Goal: Task Accomplishment & Management: Complete application form

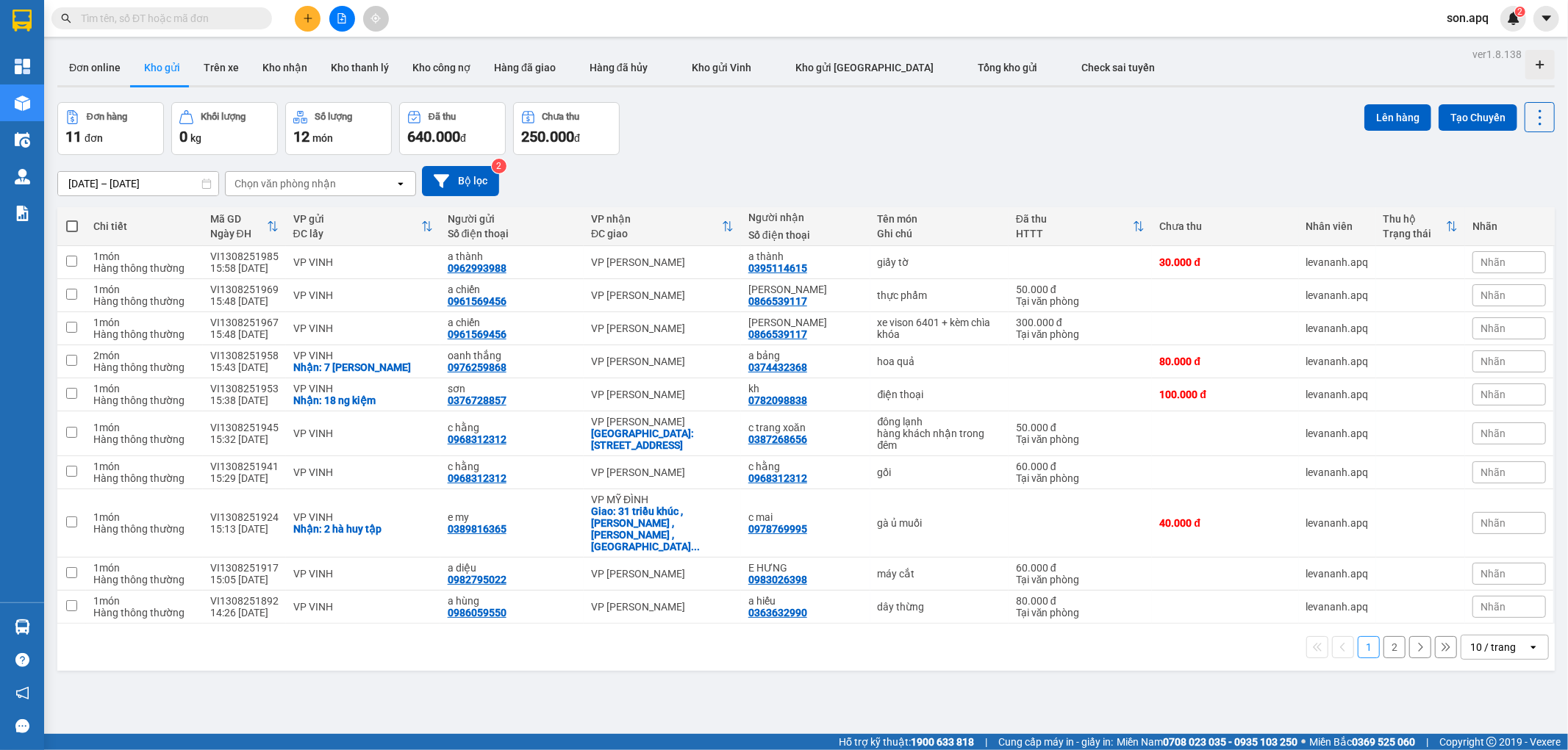
click at [144, 13] on input "text" at bounding box center [167, 18] width 173 height 16
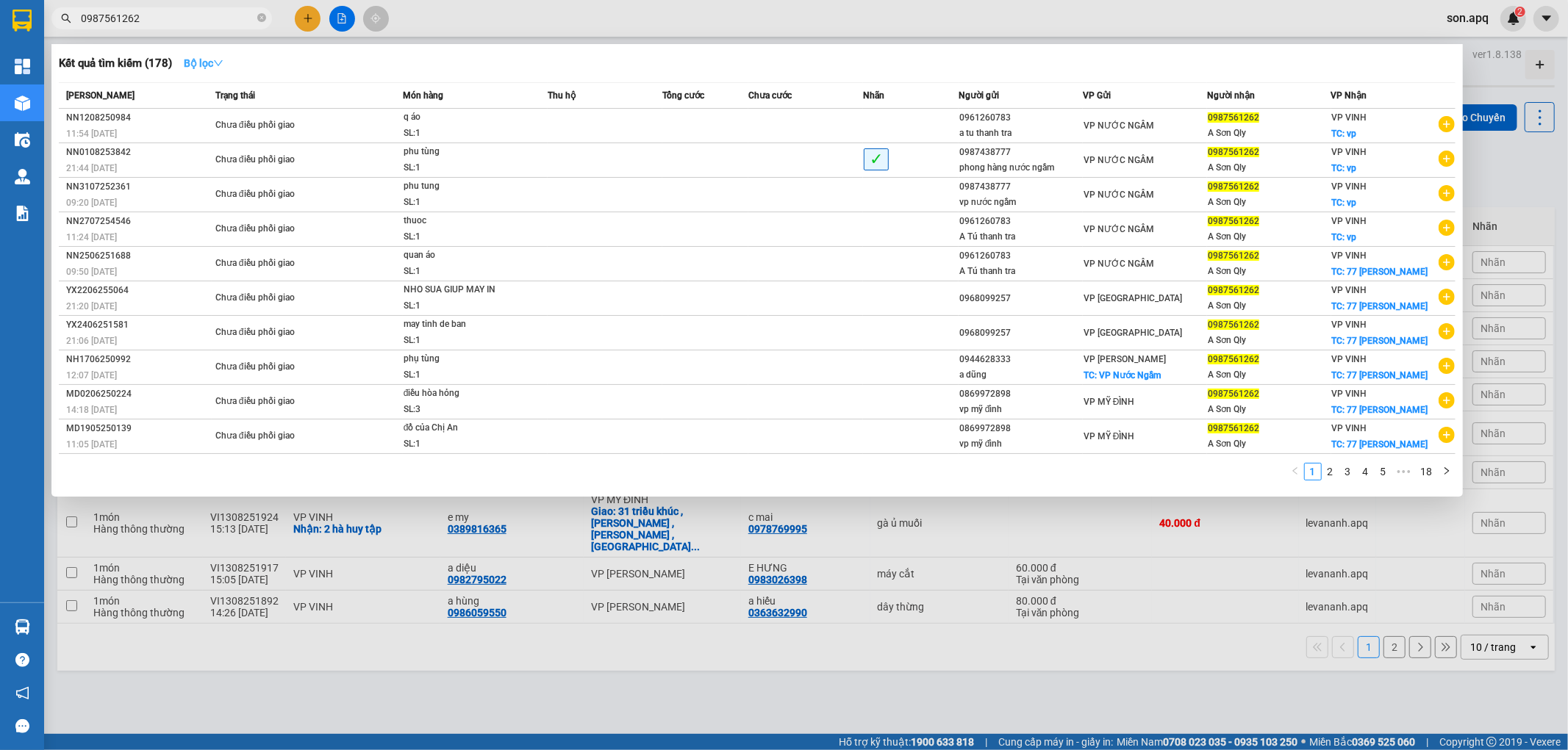
type input "0987561262"
click at [223, 63] on icon "down" at bounding box center [218, 63] width 10 height 10
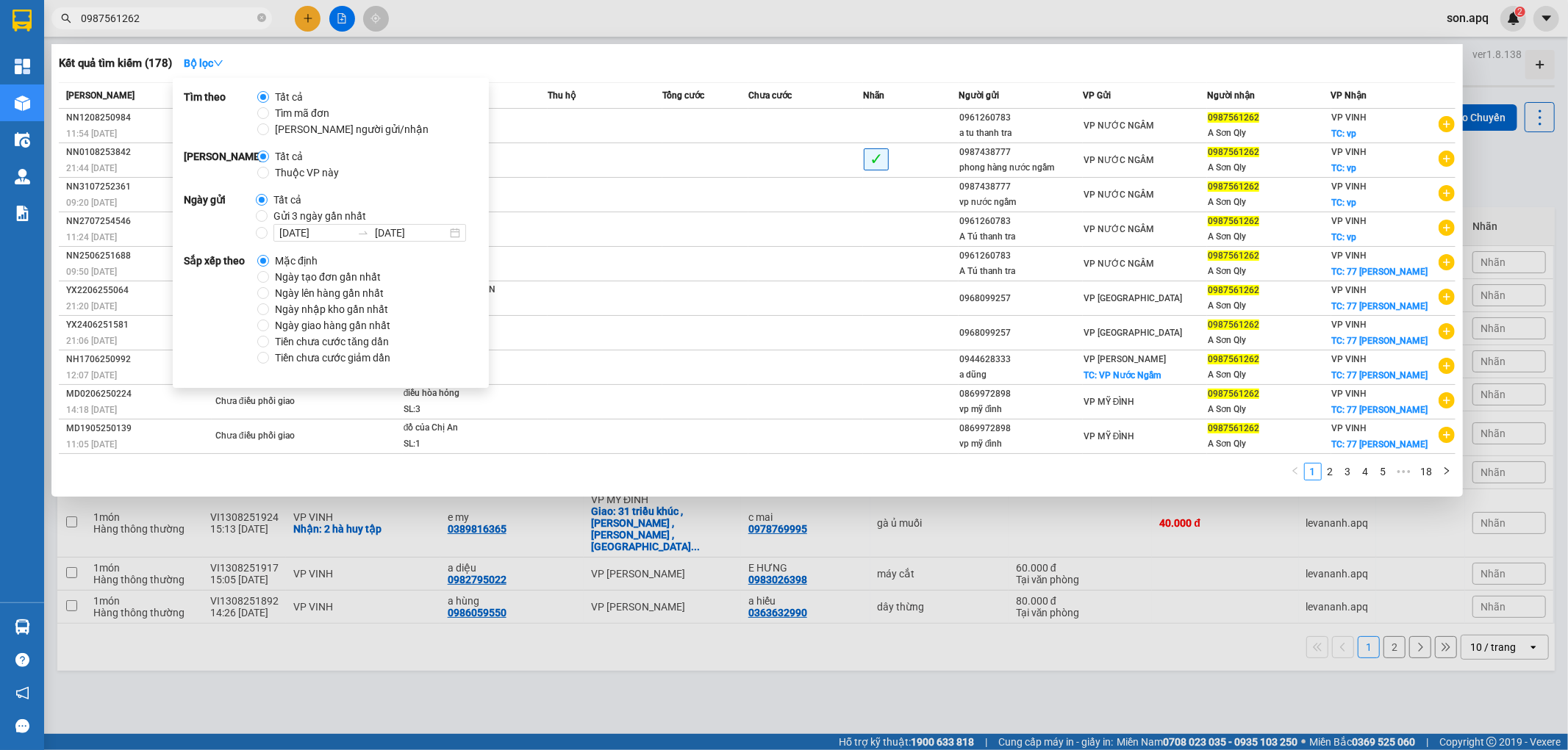
click at [297, 273] on span "Ngày tạo đơn gần nhất" at bounding box center [328, 276] width 118 height 16
click at [269, 273] on input "Ngày tạo đơn gần nhất" at bounding box center [263, 276] width 11 height 11
radio input "true"
radio input "false"
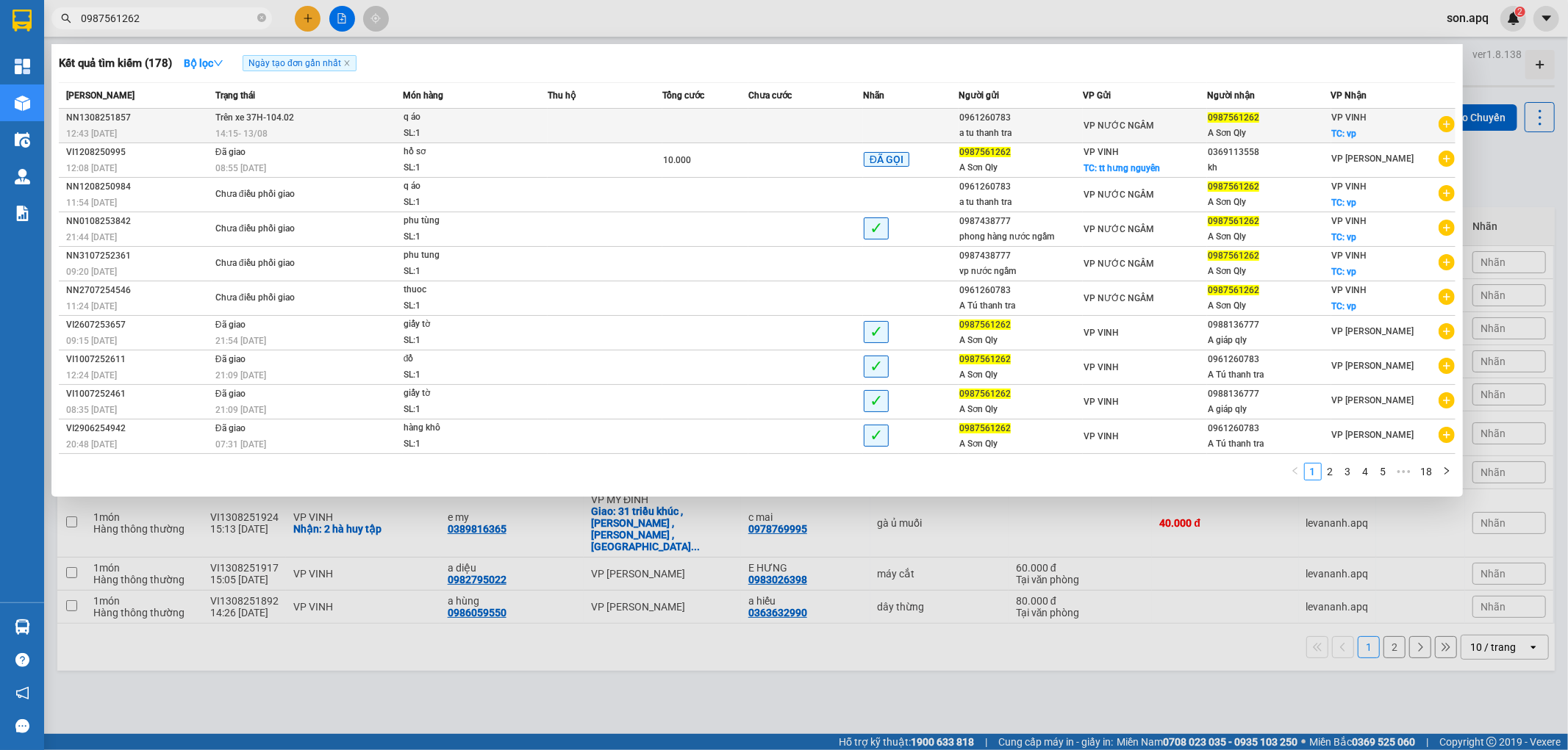
click at [125, 120] on div "NN1308251857" at bounding box center [138, 118] width 144 height 15
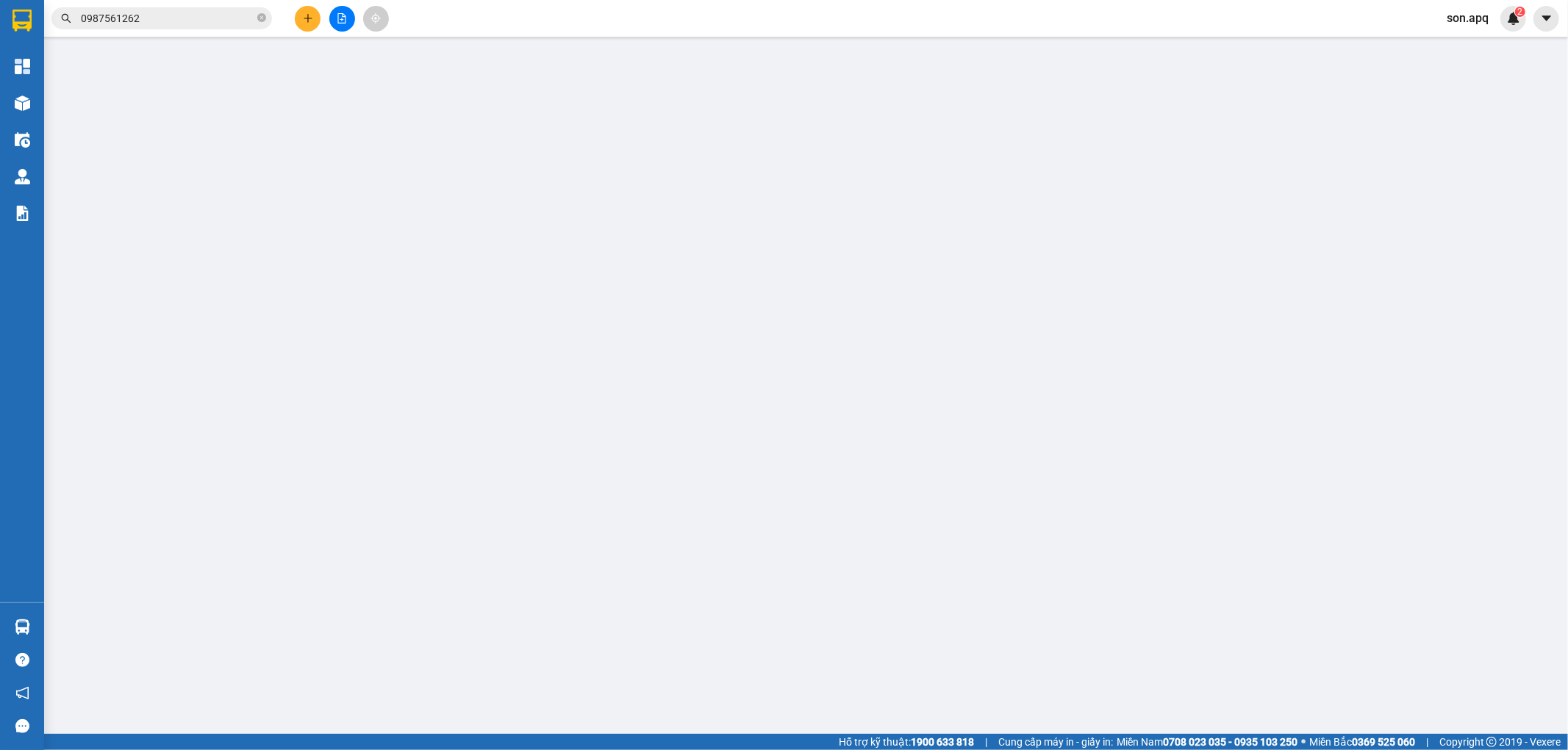
type input "0961260783"
type input "a tu thanh tra"
type input "0987561262"
type input "A Sơn Qly"
checkbox input "true"
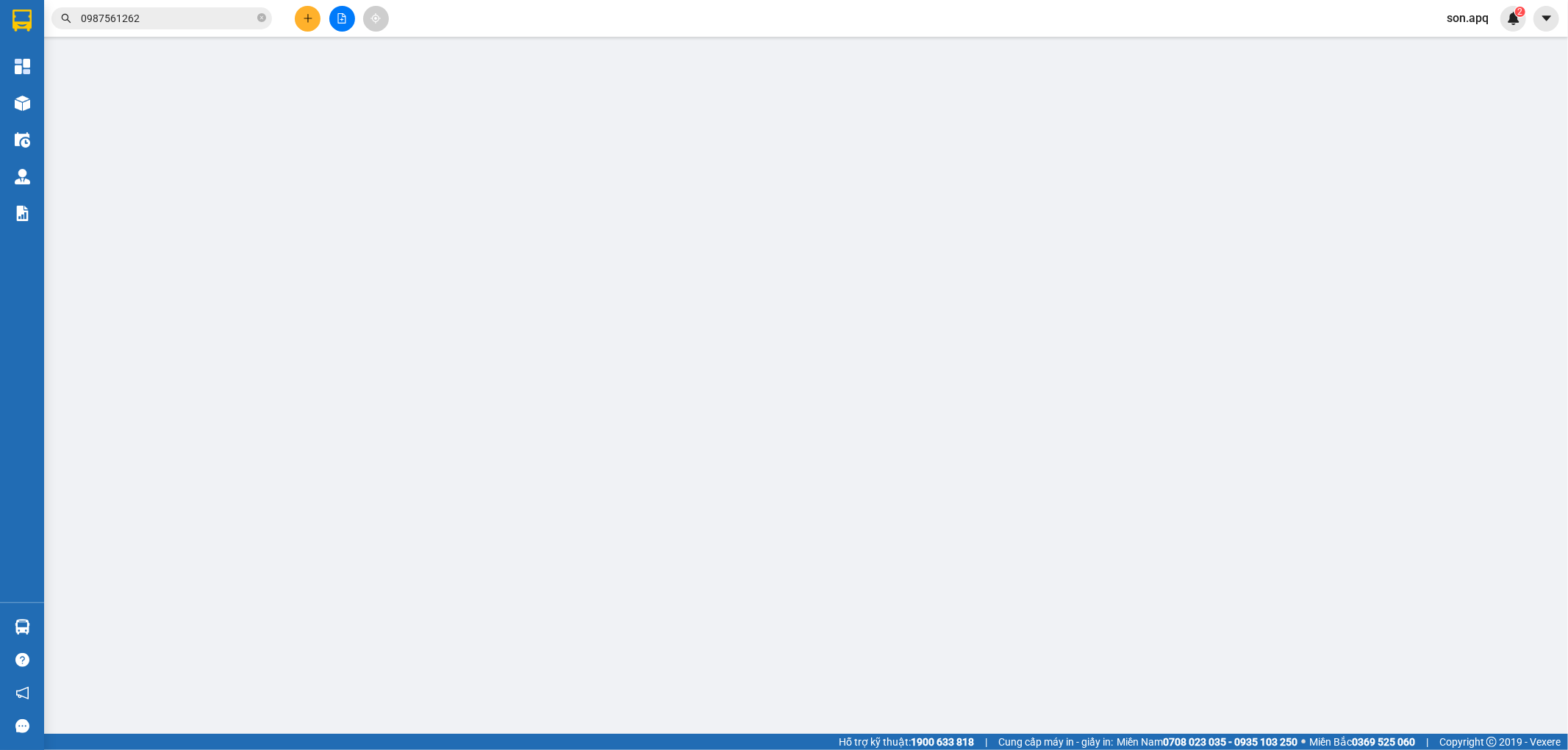
type input "vp"
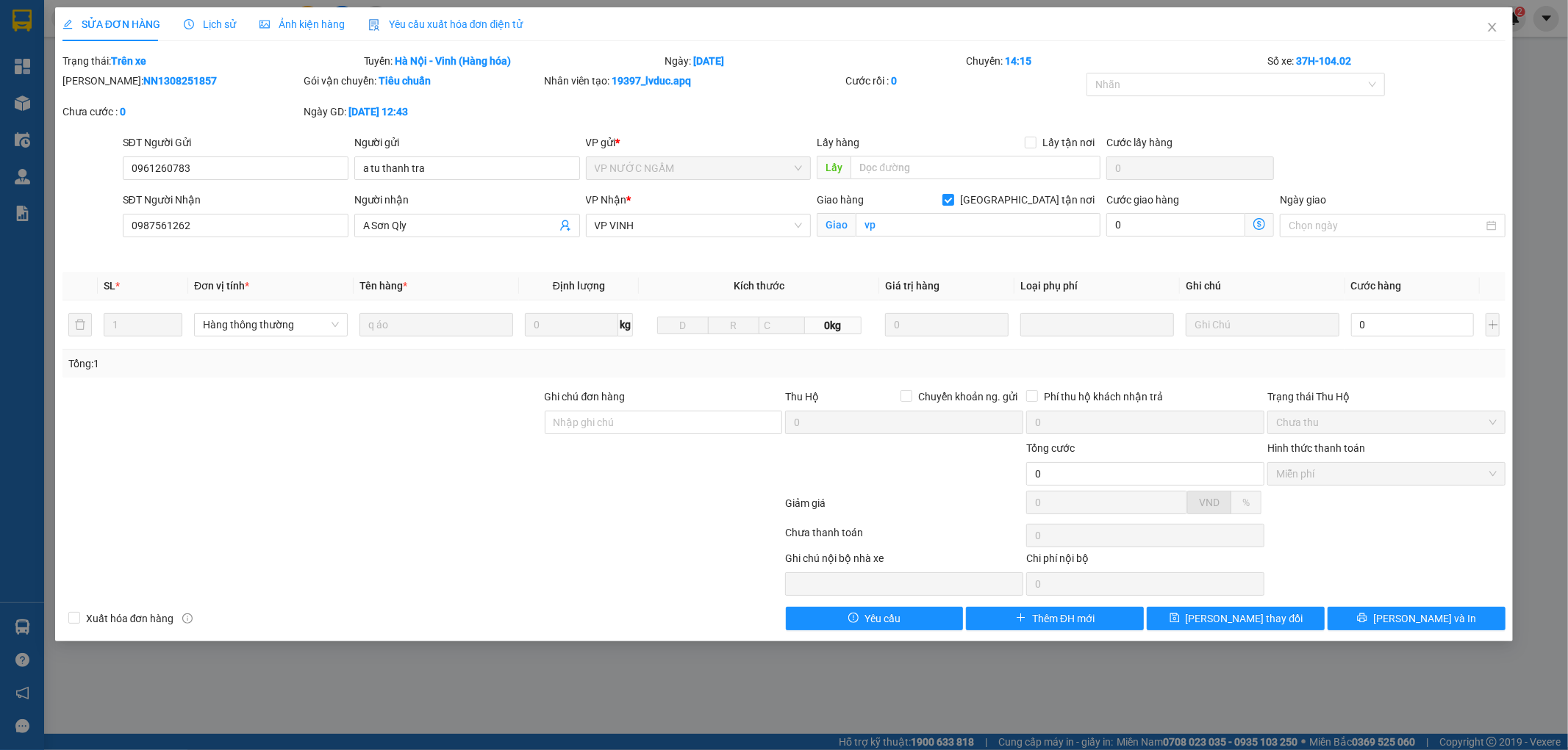
click at [200, 20] on span "Lịch sử" at bounding box center [209, 24] width 52 height 11
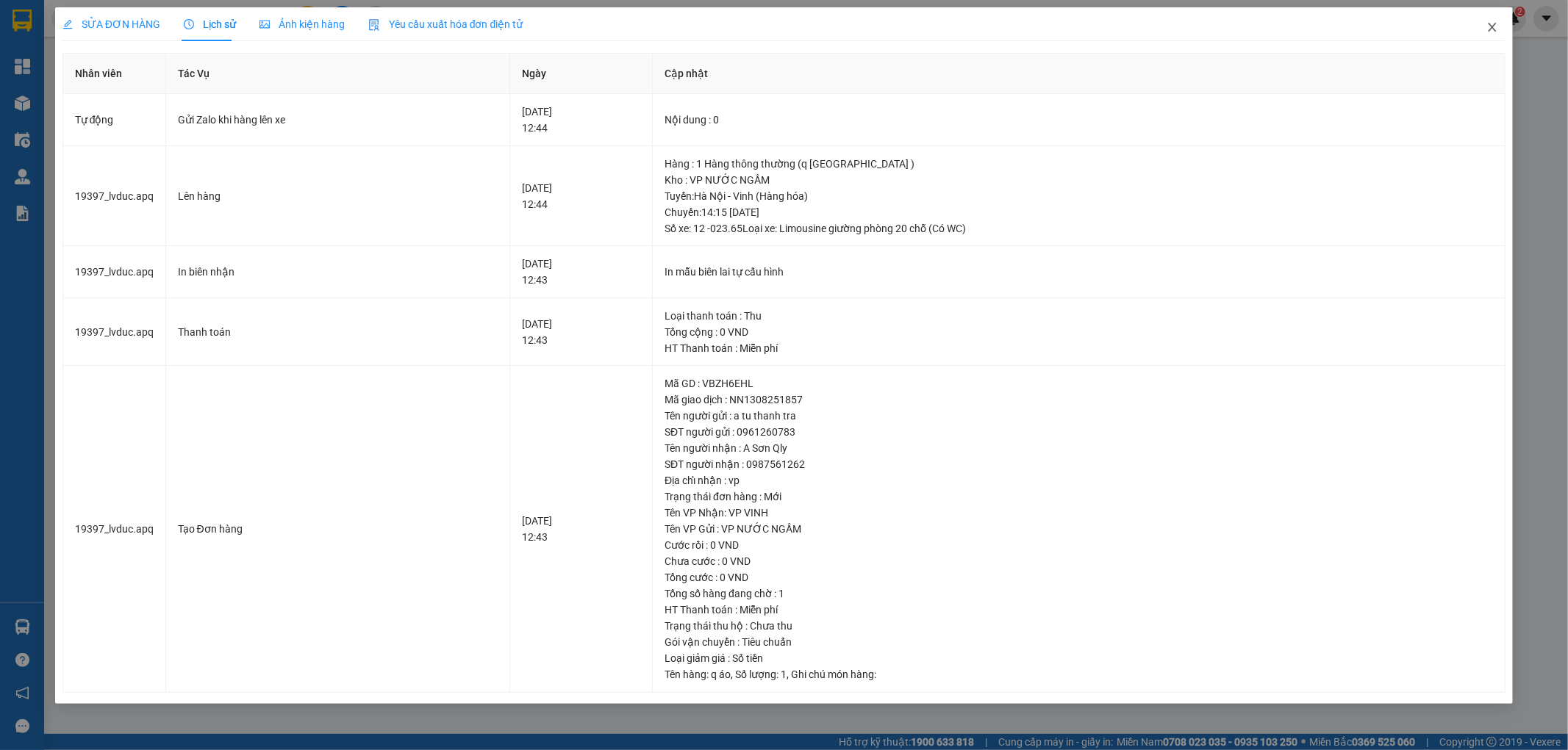
click at [1496, 27] on icon "close" at bounding box center [1492, 27] width 11 height 11
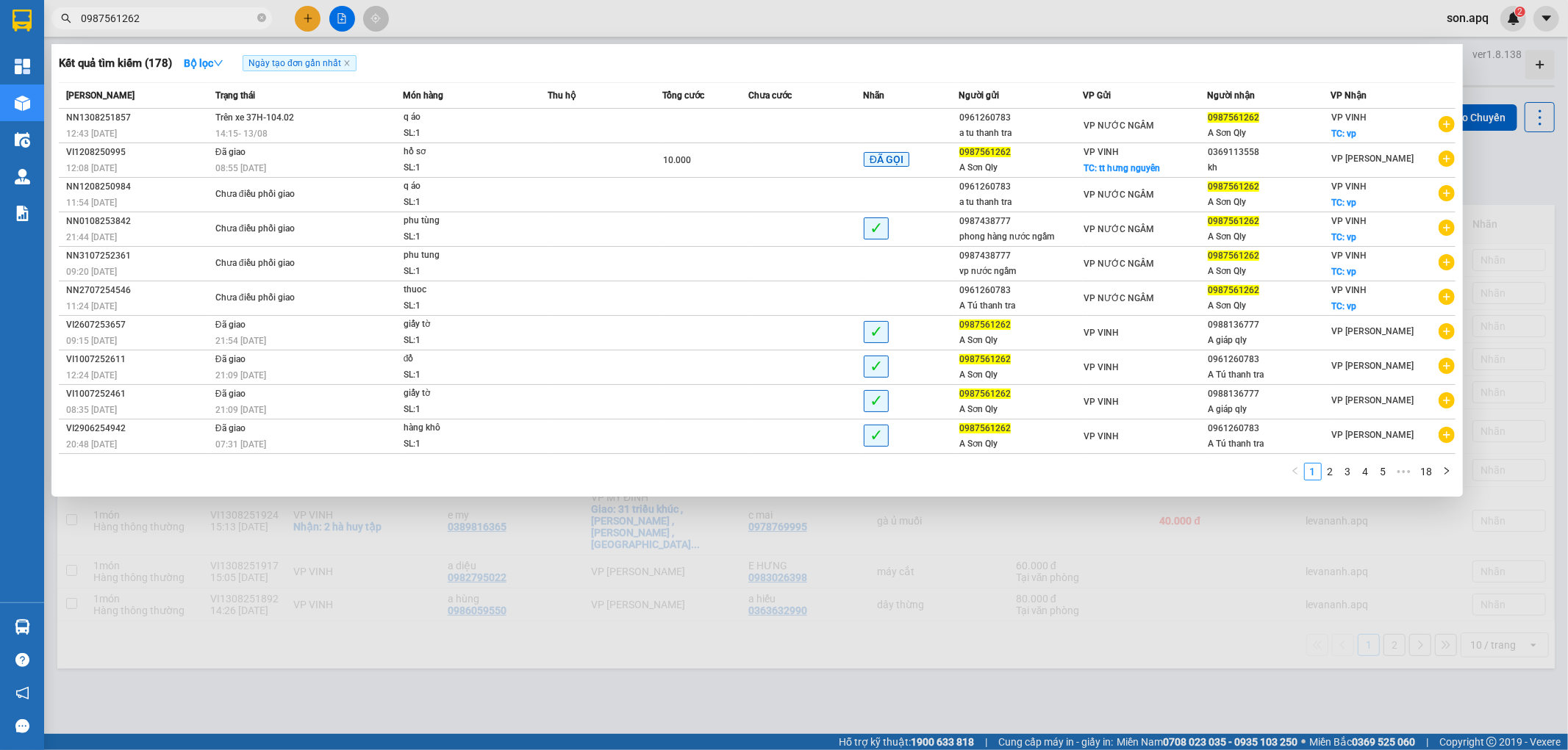
click at [183, 11] on input "0987561262" at bounding box center [167, 18] width 173 height 16
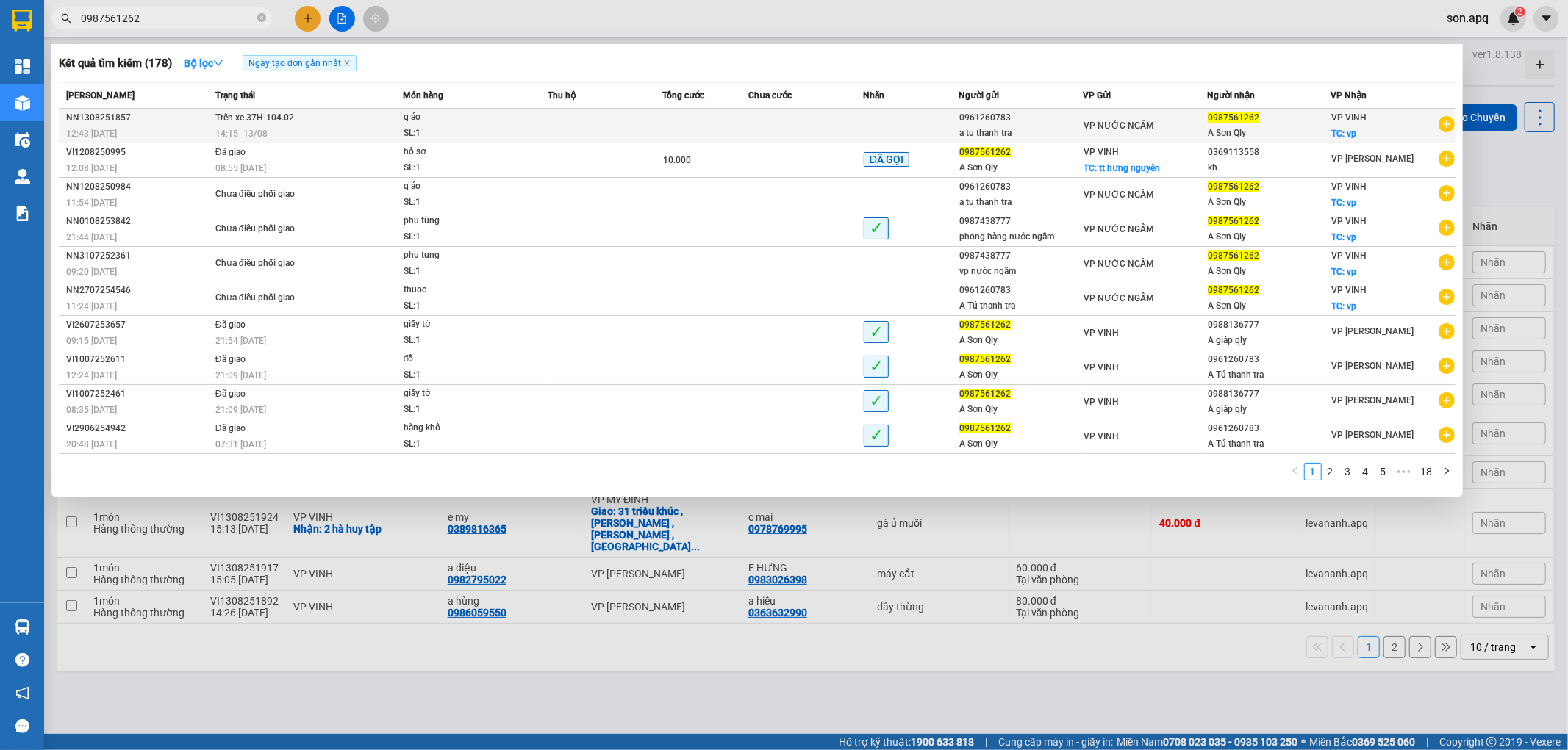
click at [259, 115] on span "Trên xe 37H-104.02" at bounding box center [254, 117] width 79 height 10
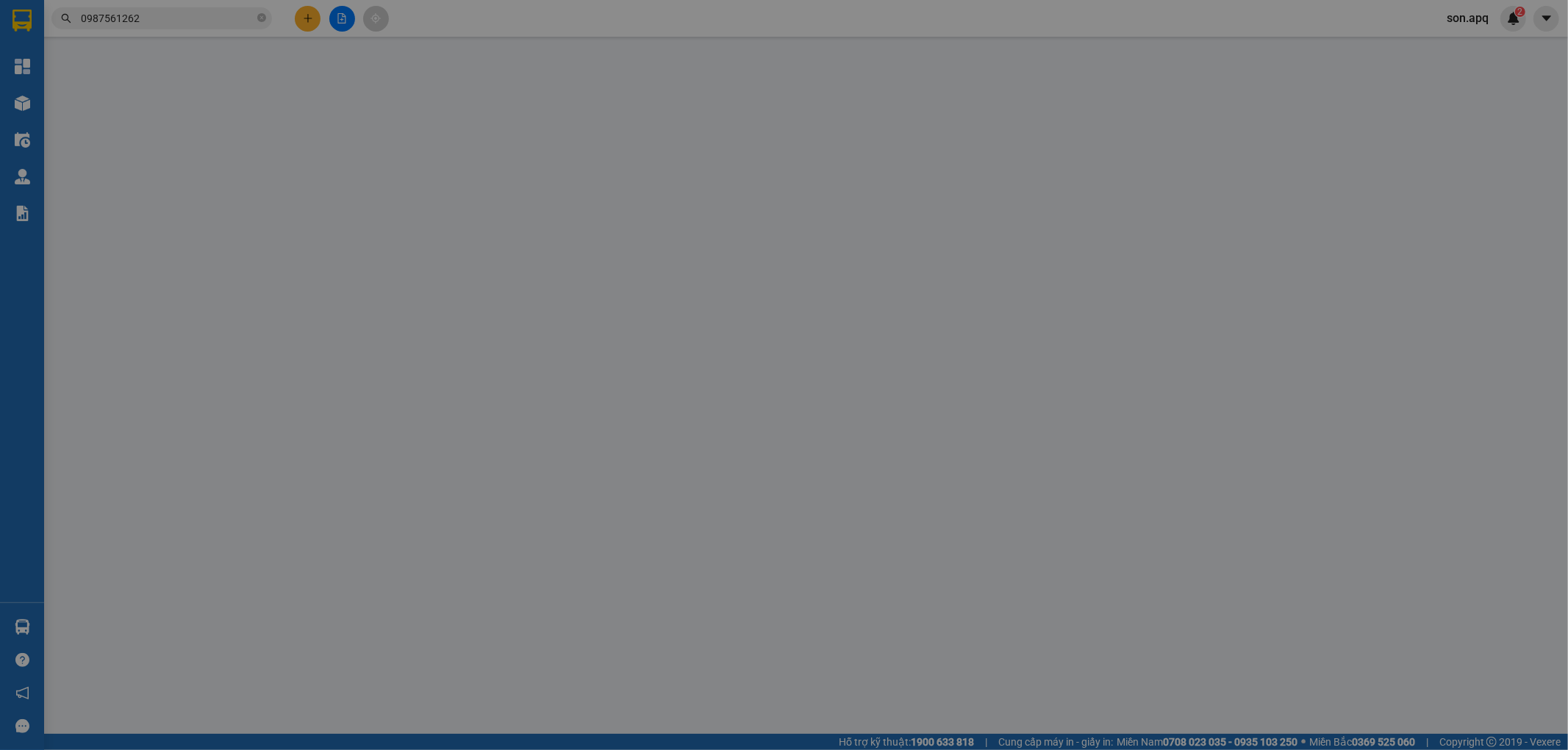
type input "0961260783"
type input "a tu thanh tra"
type input "0987561262"
type input "A Sơn Qly"
checkbox input "true"
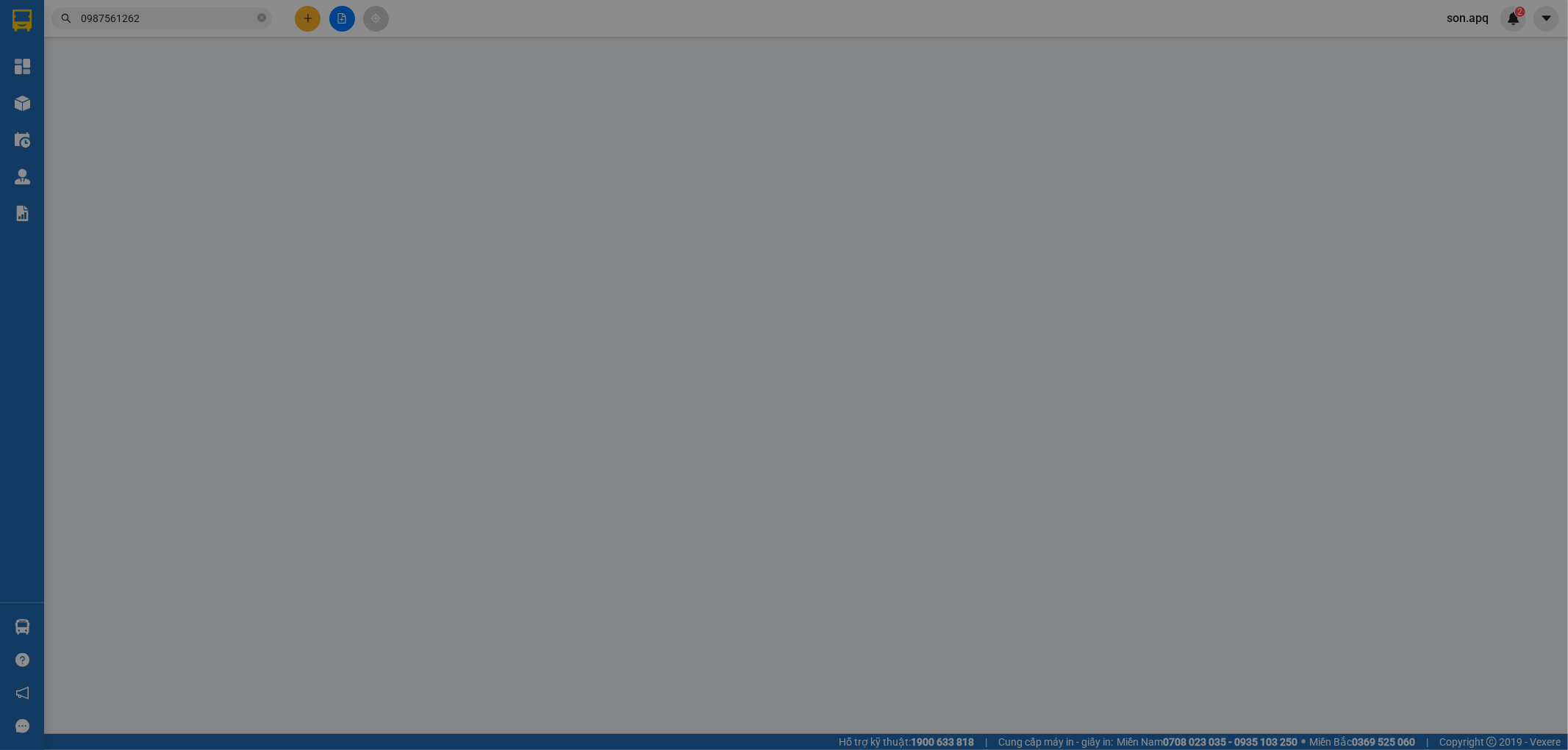
type input "vp"
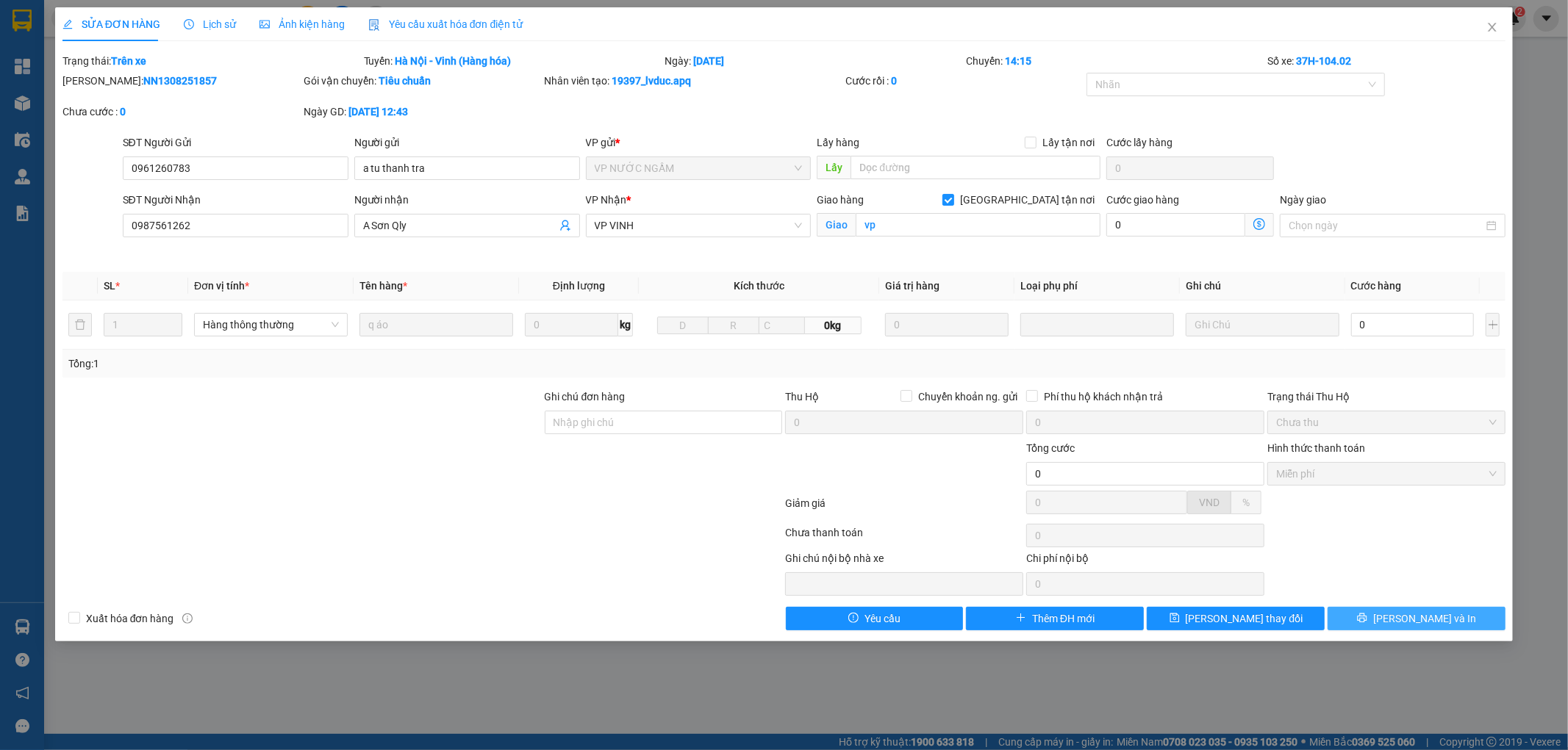
click at [1367, 618] on icon "printer" at bounding box center [1362, 618] width 10 height 10
